Goal: Check status: Check status

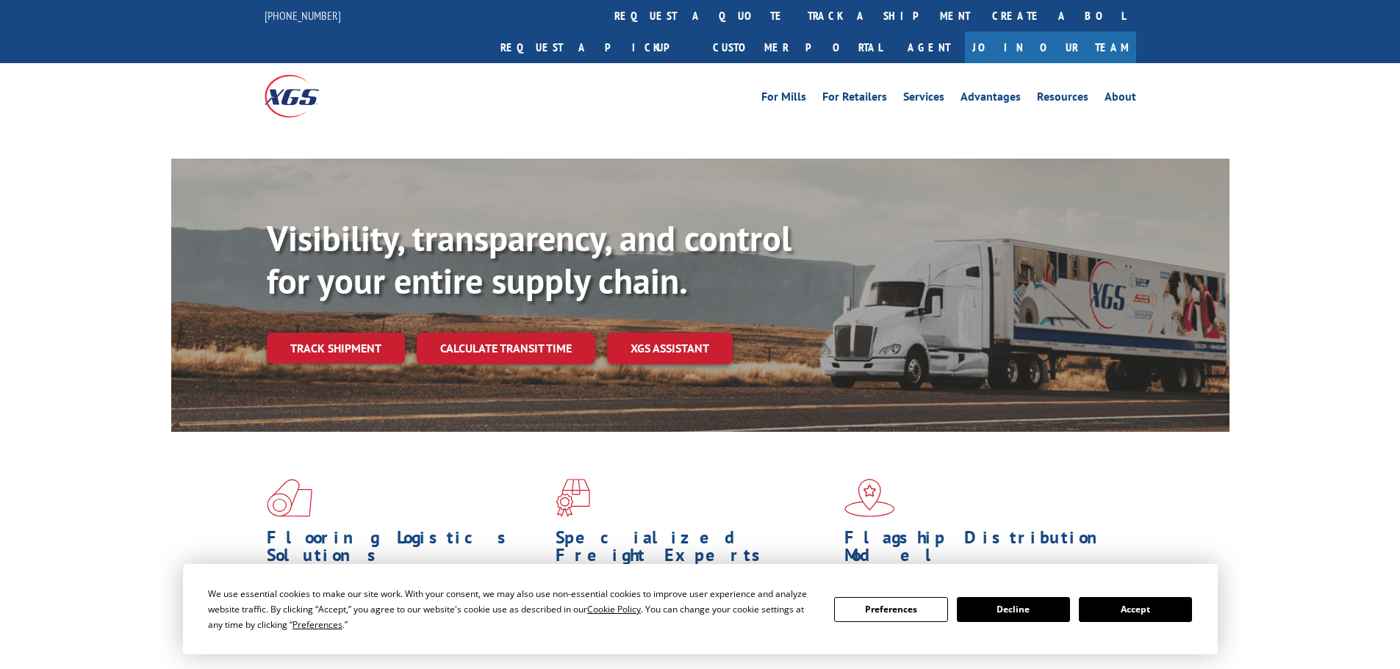
click at [1161, 614] on button "Accept" at bounding box center [1135, 609] width 113 height 25
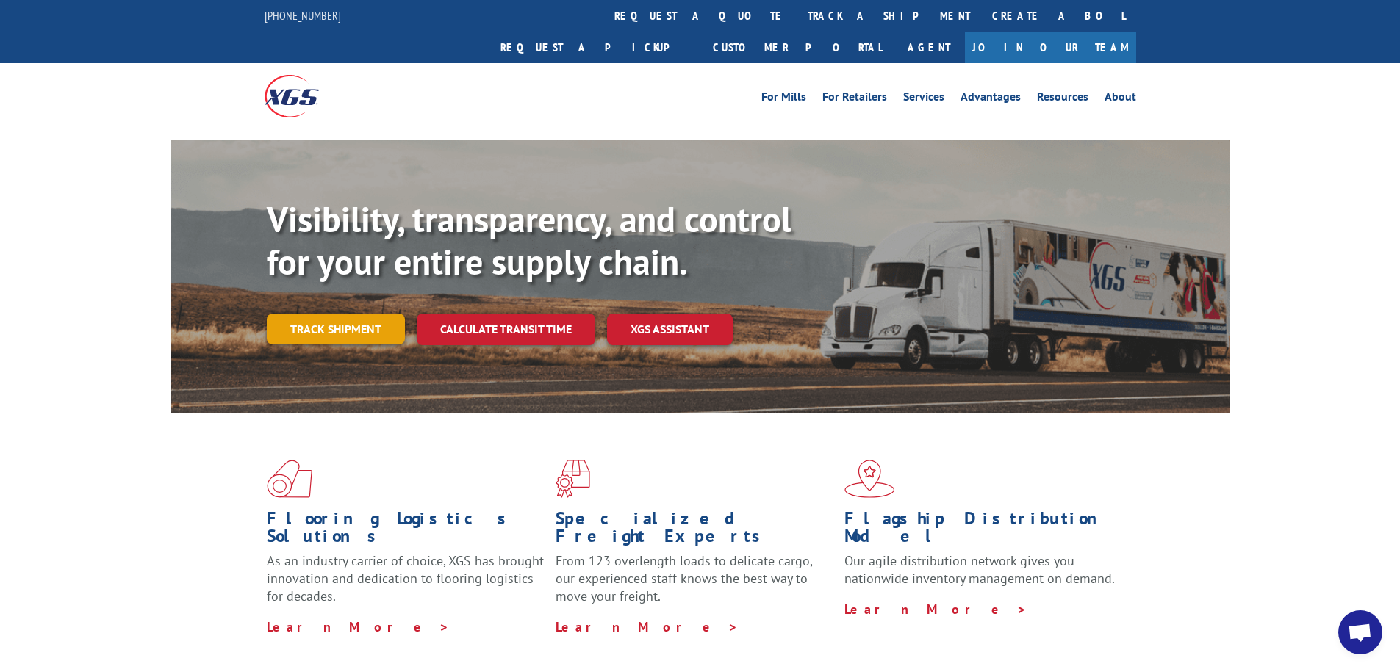
click at [341, 314] on link "Track shipment" at bounding box center [336, 329] width 138 height 31
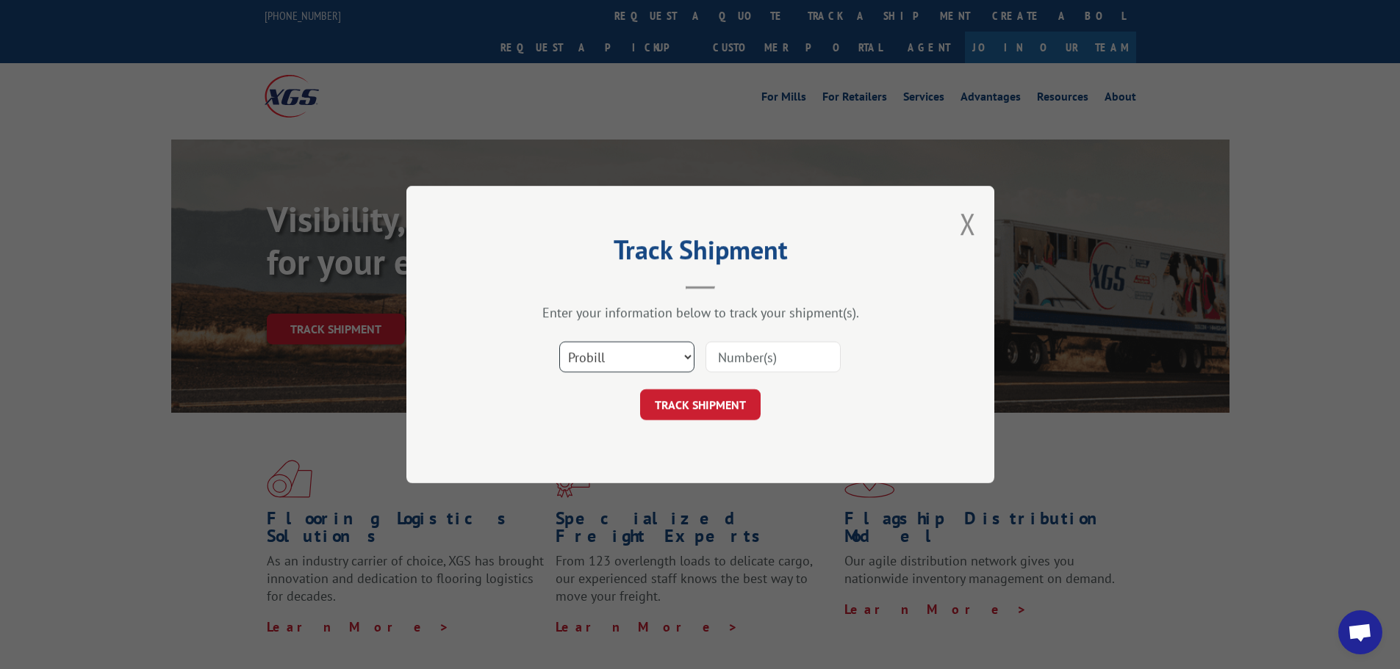
click at [652, 368] on select "Select category... Probill BOL PO" at bounding box center [626, 357] width 135 height 31
select select "bol"
click at [559, 342] on select "Select category... Probill BOL PO" at bounding box center [626, 357] width 135 height 31
click at [769, 364] on input at bounding box center [772, 357] width 135 height 31
paste input "17515919"
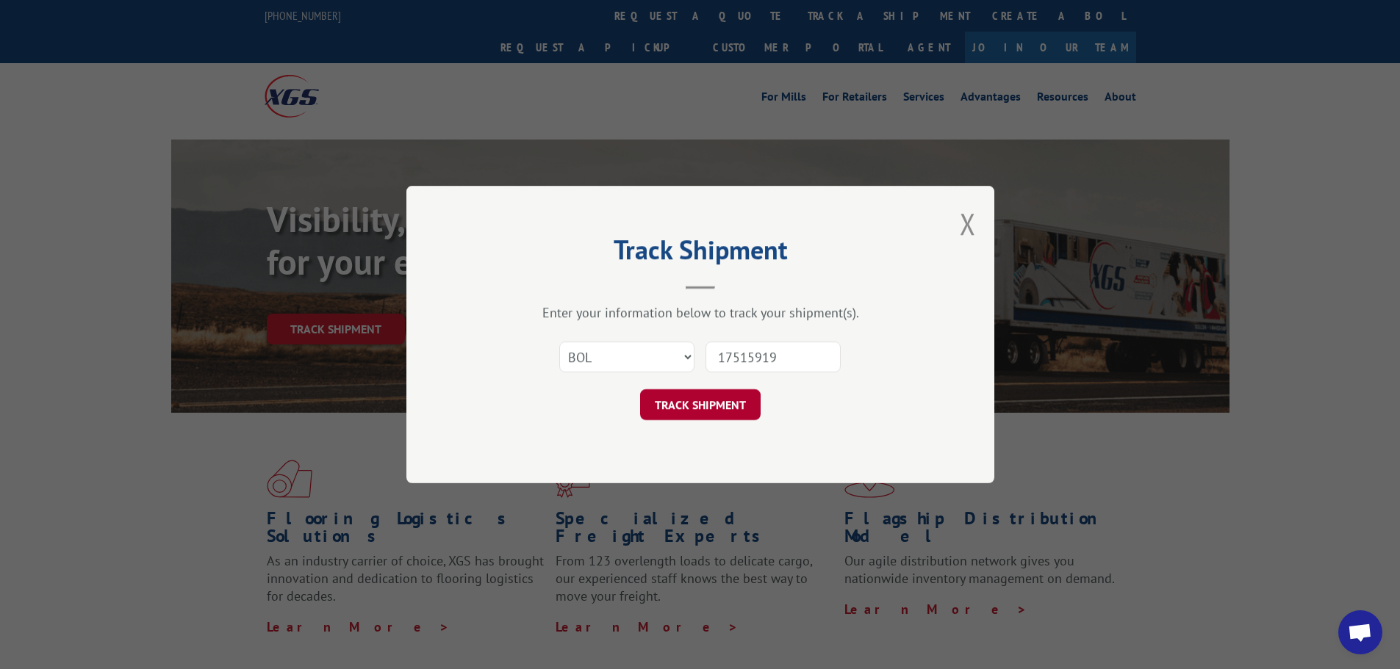
type input "17515919"
click at [724, 399] on button "TRACK SHIPMENT" at bounding box center [700, 404] width 120 height 31
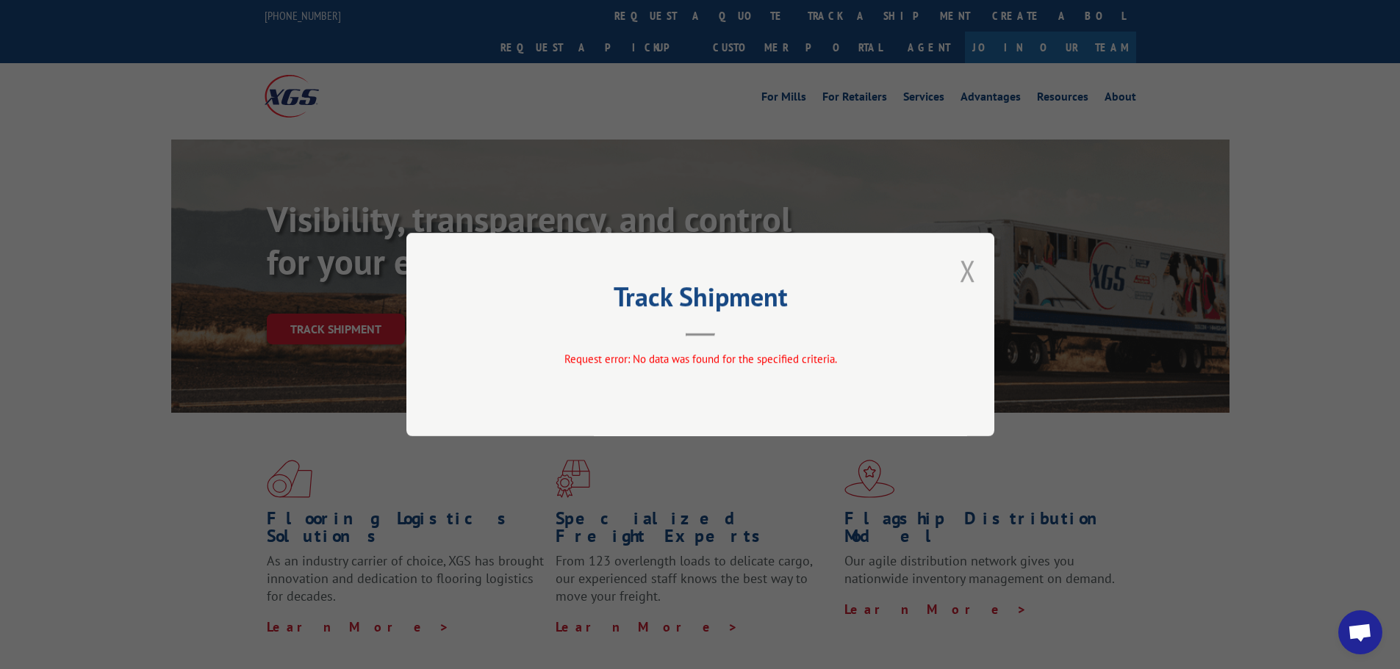
click at [961, 281] on button "Close modal" at bounding box center [968, 270] width 16 height 39
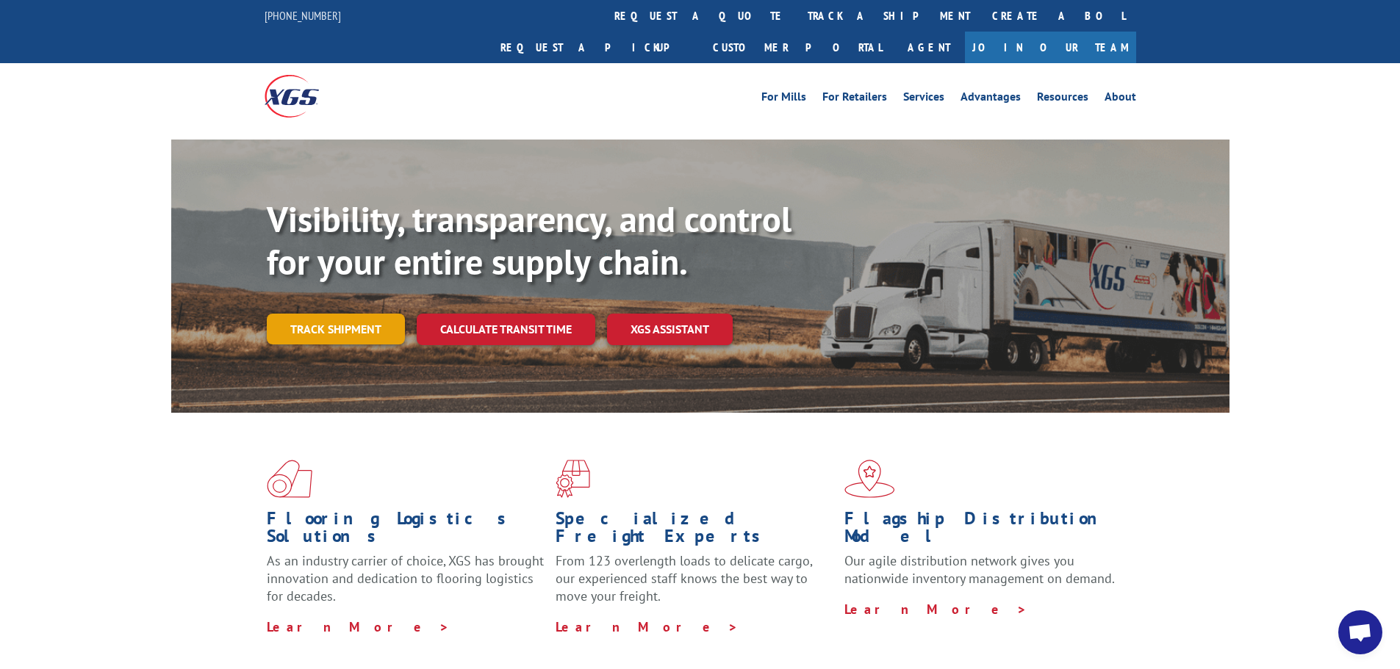
click at [275, 314] on link "Track shipment" at bounding box center [336, 329] width 138 height 31
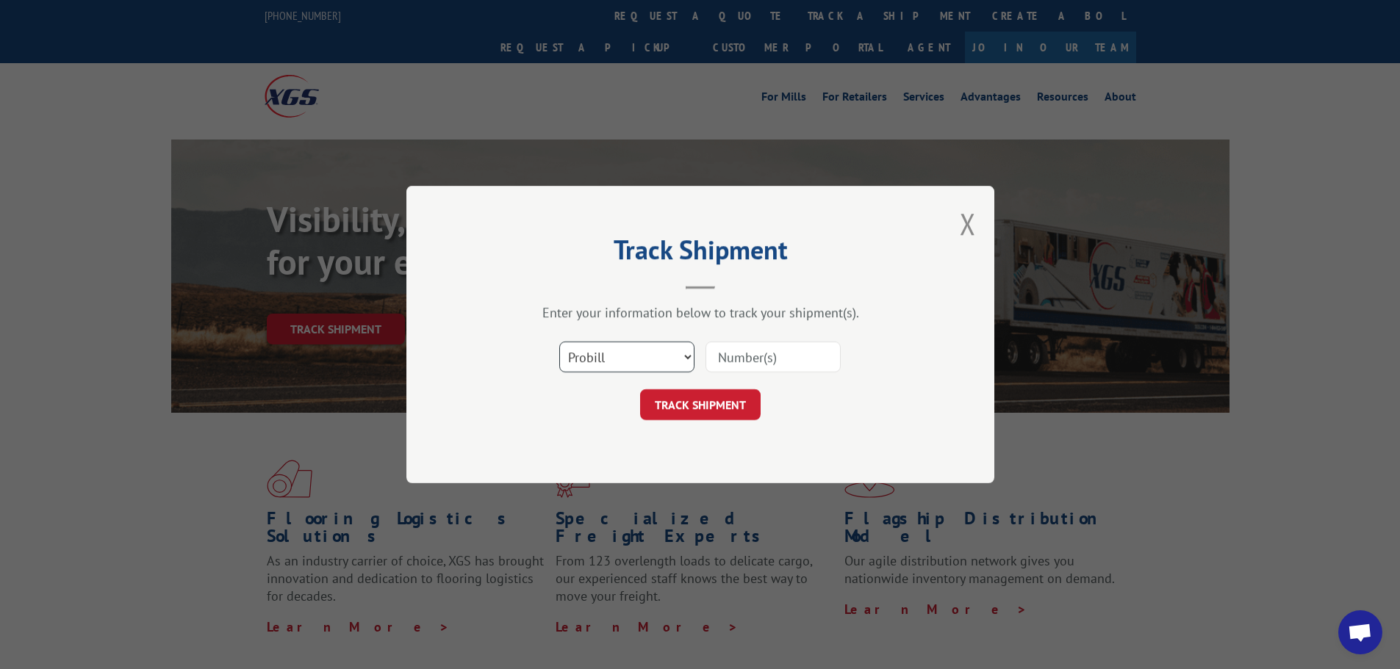
drag, startPoint x: 649, startPoint y: 353, endPoint x: 632, endPoint y: 366, distance: 21.6
click at [649, 353] on select "Select category... Probill BOL PO" at bounding box center [626, 357] width 135 height 31
click at [559, 342] on select "Select category... Probill BOL PO" at bounding box center [626, 357] width 135 height 31
click at [632, 371] on select "Select category... Probill BOL PO" at bounding box center [626, 357] width 135 height 31
click at [559, 342] on select "Select category... Probill BOL PO" at bounding box center [626, 357] width 135 height 31
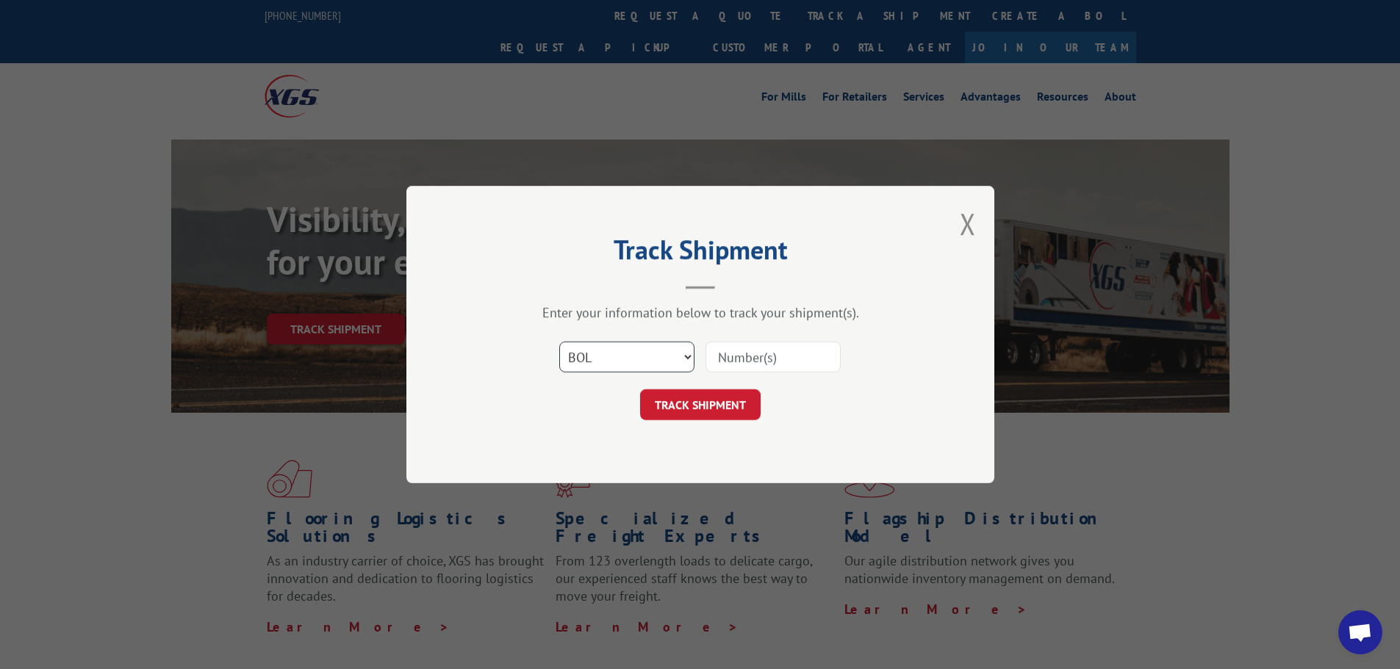
drag, startPoint x: 625, startPoint y: 346, endPoint x: 627, endPoint y: 357, distance: 11.1
click at [625, 346] on select "Select category... Probill BOL PO" at bounding box center [626, 357] width 135 height 31
select select "probill"
click at [559, 342] on select "Select category... Probill BOL PO" at bounding box center [626, 357] width 135 height 31
click at [759, 359] on input at bounding box center [772, 357] width 135 height 31
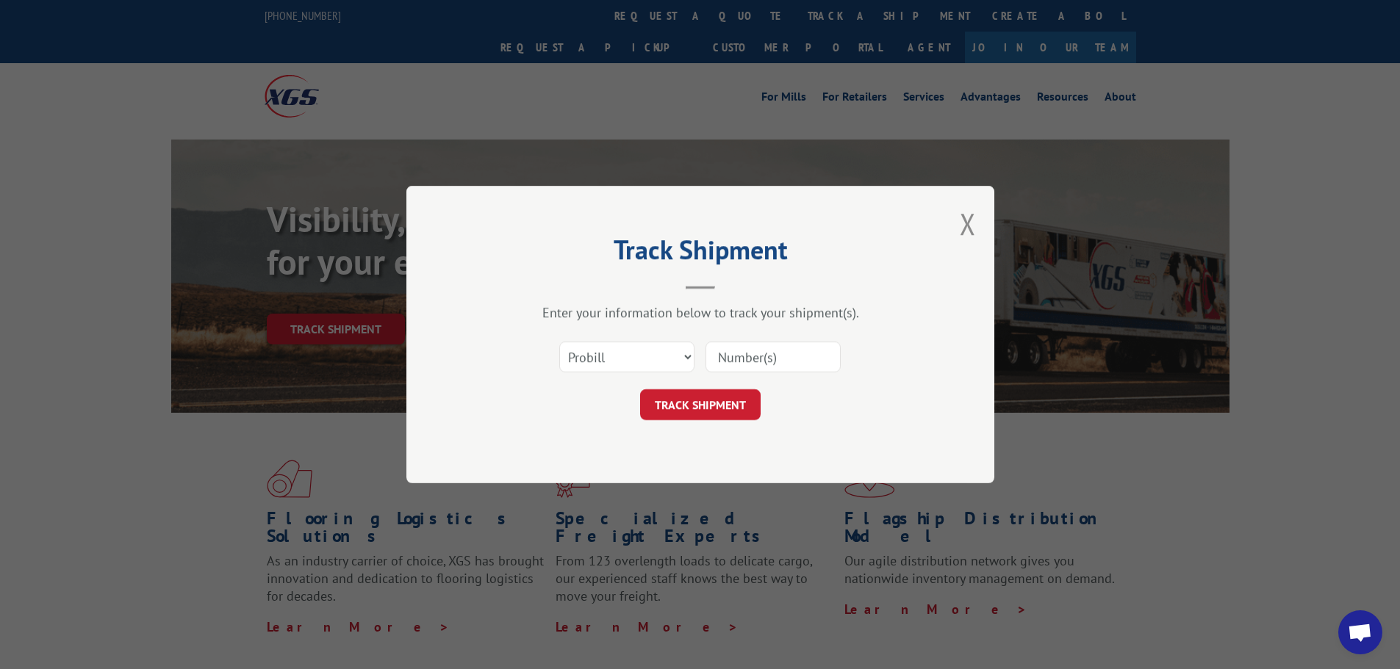
paste input "17515919"
type input "17515919"
click at [708, 403] on button "TRACK SHIPMENT" at bounding box center [700, 404] width 120 height 31
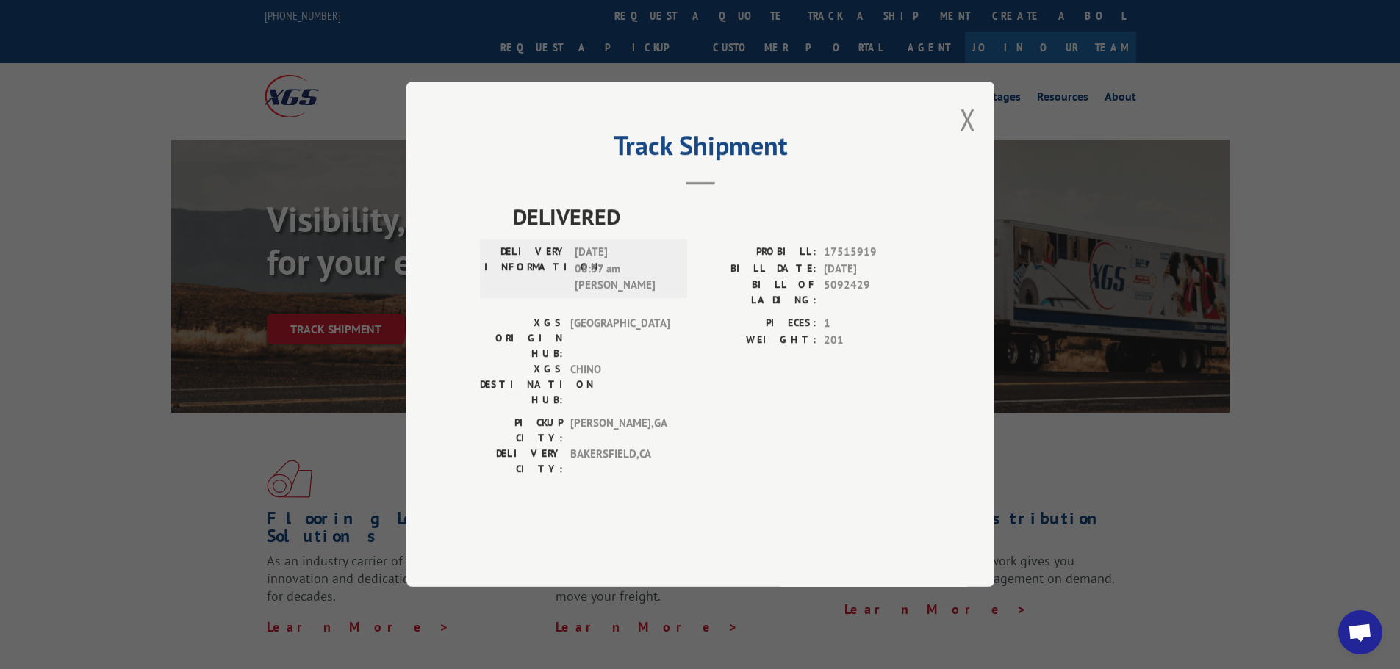
drag, startPoint x: 645, startPoint y: 293, endPoint x: 509, endPoint y: 256, distance: 141.0
click at [509, 256] on div "DELIVERED DELIVERY INFORMATION: [DATE] 08:37 am [PERSON_NAME] PROBILL: 17515919…" at bounding box center [700, 343] width 441 height 284
click at [980, 165] on div "Track Shipment DELIVERED DELIVERY INFORMATION: [DATE] 08:37 am [PERSON_NAME] PR…" at bounding box center [700, 334] width 588 height 505
click at [974, 139] on button "Close modal" at bounding box center [968, 119] width 16 height 39
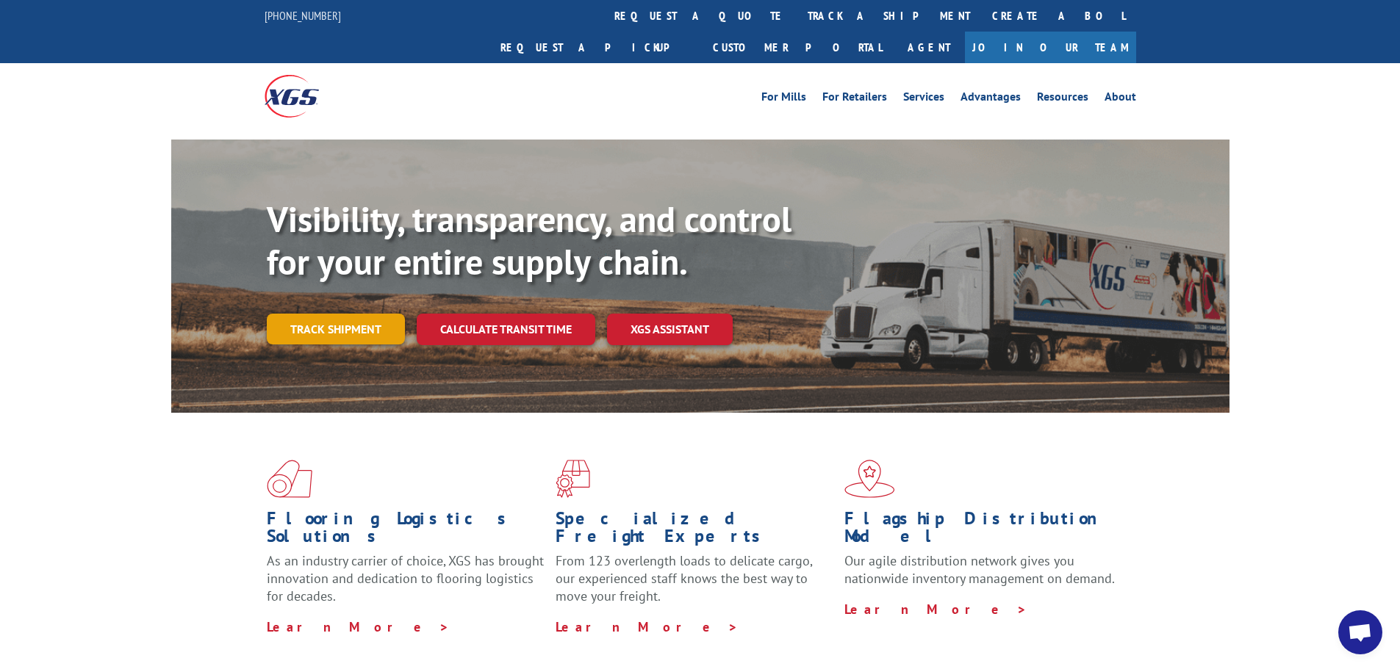
click at [337, 314] on link "Track shipment" at bounding box center [336, 329] width 138 height 31
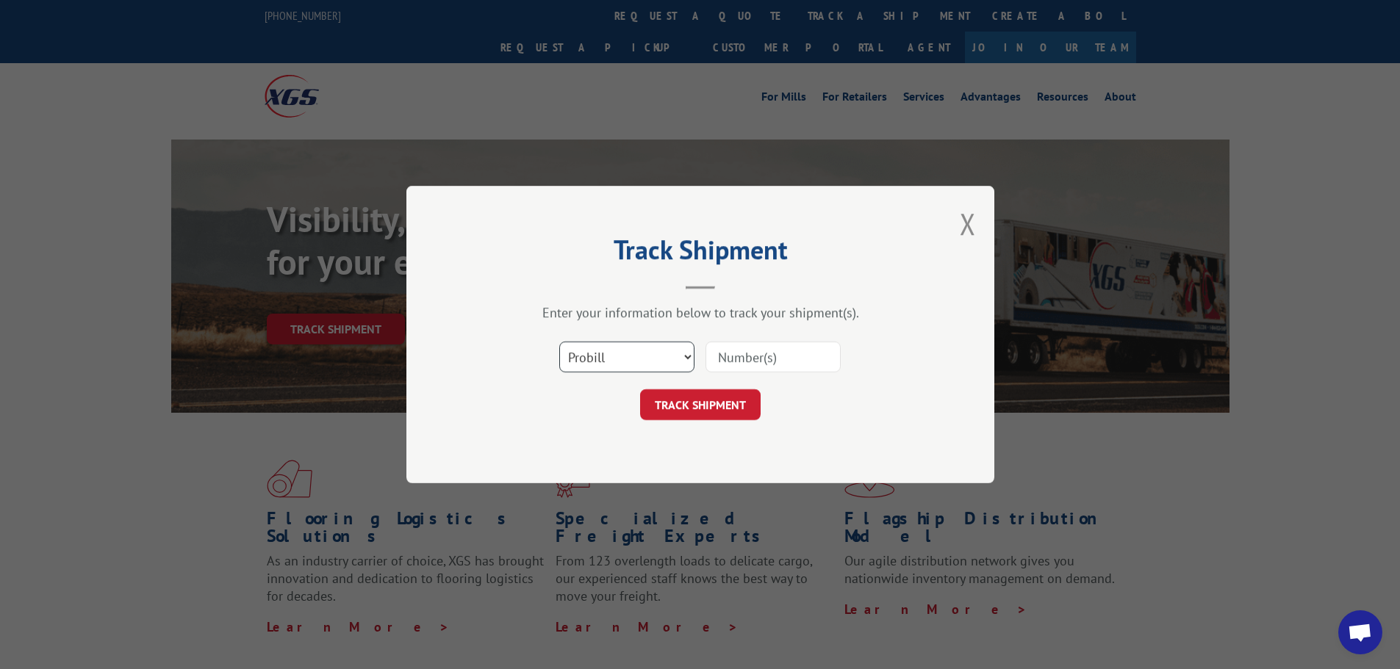
click at [622, 361] on select "Select category... Probill BOL PO" at bounding box center [626, 357] width 135 height 31
select select "bol"
click at [559, 342] on select "Select category... Probill BOL PO" at bounding box center [626, 357] width 135 height 31
click at [762, 361] on input at bounding box center [772, 357] width 135 height 31
paste input "440282"
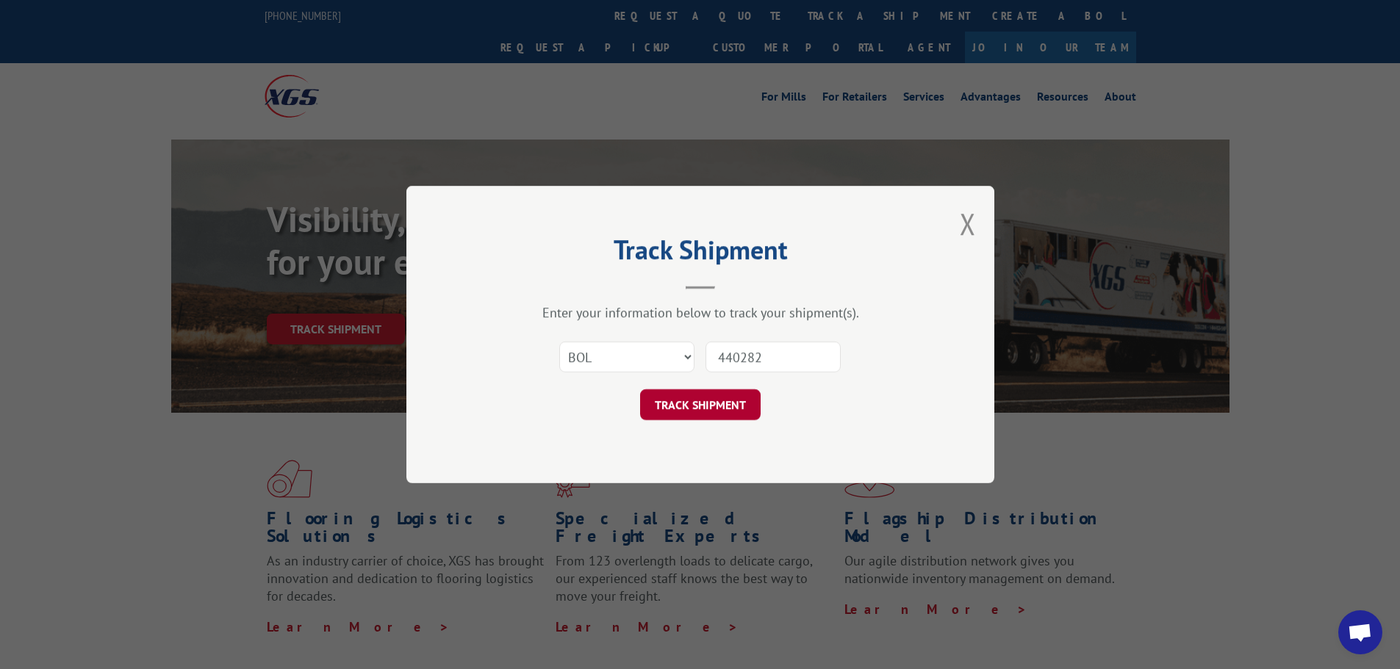
type input "440282"
click at [678, 403] on button "TRACK SHIPMENT" at bounding box center [700, 404] width 120 height 31
